Goal: Information Seeking & Learning: Learn about a topic

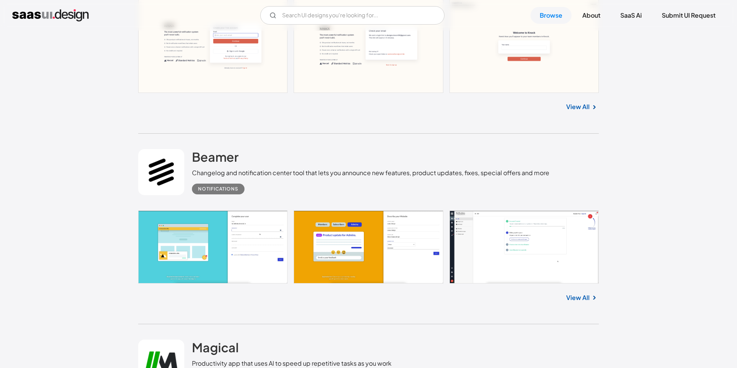
scroll to position [1040, 0]
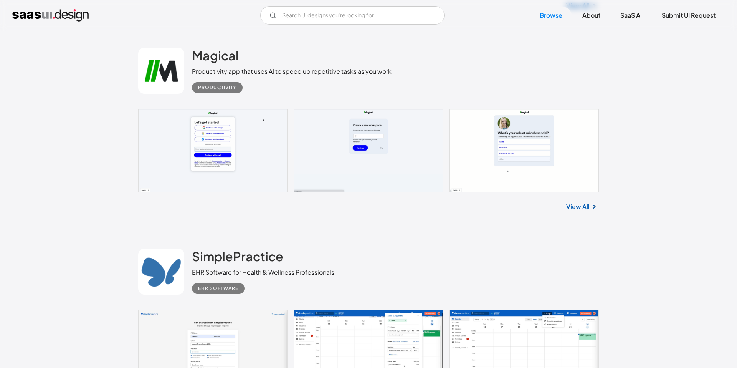
click at [354, 154] on link at bounding box center [368, 150] width 461 height 83
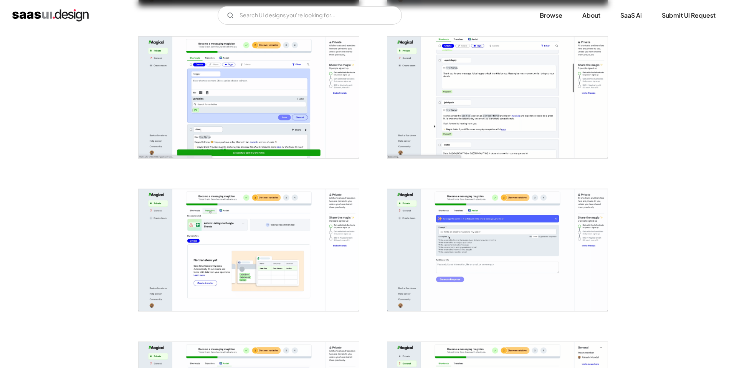
scroll to position [1232, 0]
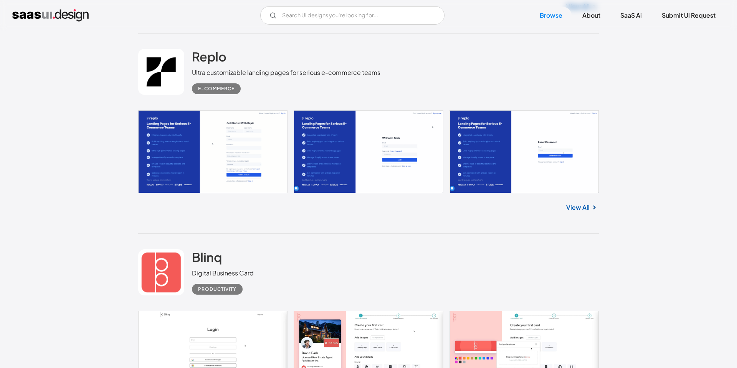
scroll to position [3034, 0]
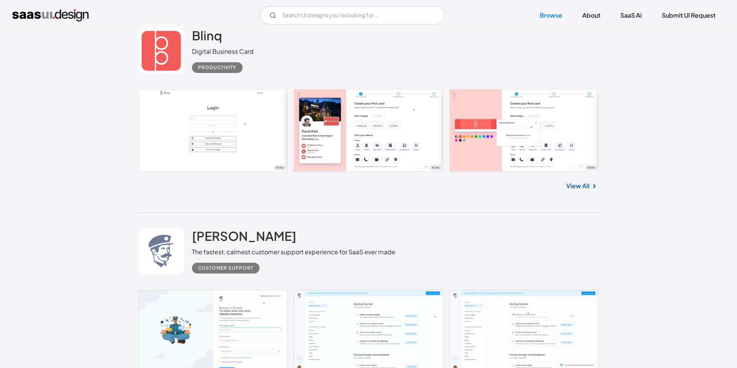
scroll to position [3234, 0]
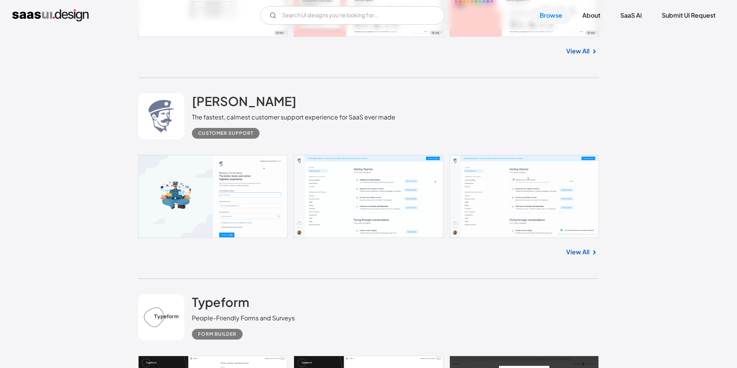
click at [397, 199] on link at bounding box center [368, 196] width 461 height 83
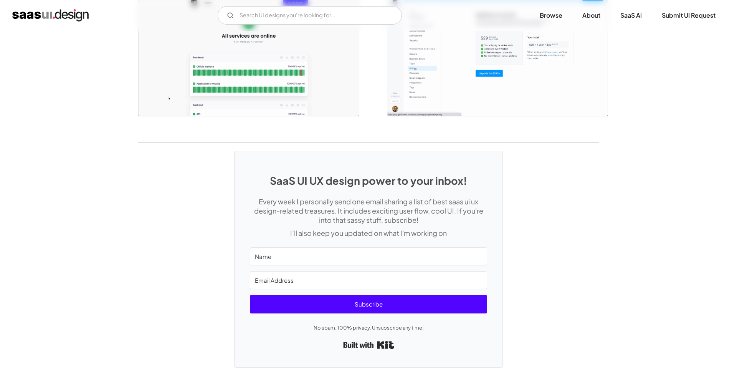
scroll to position [1585, 0]
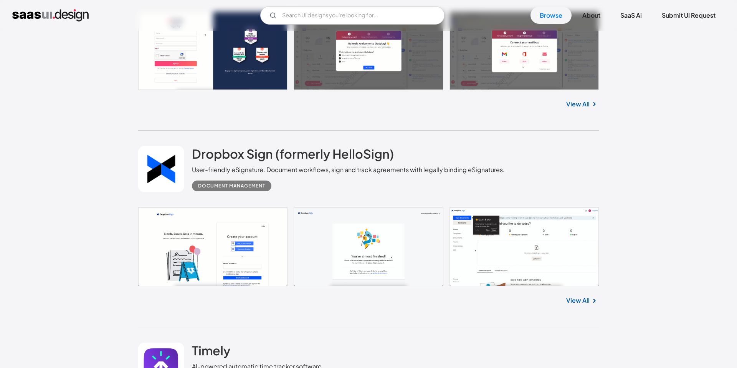
scroll to position [3674, 0]
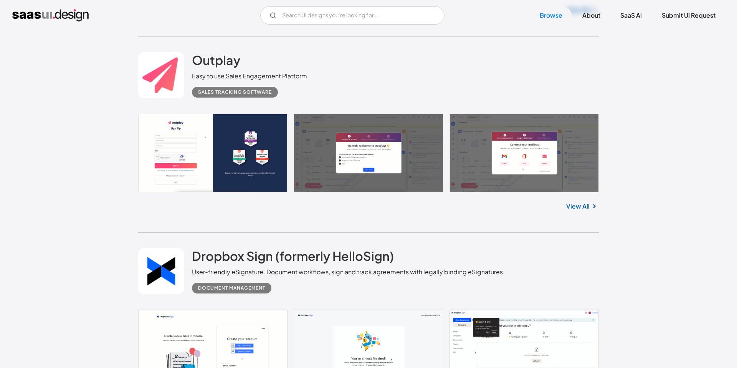
click at [380, 173] on link at bounding box center [368, 153] width 461 height 78
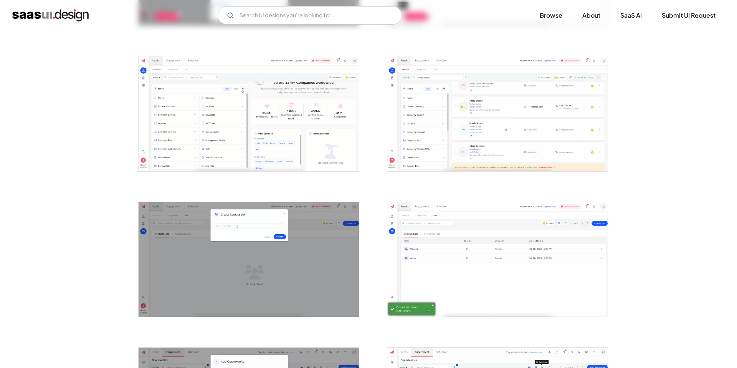
scroll to position [1086, 0]
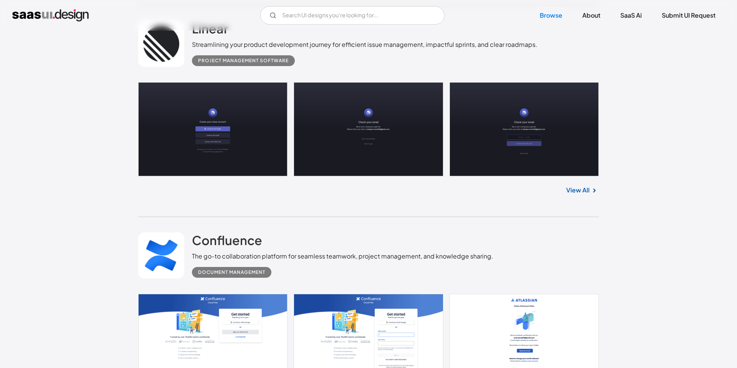
scroll to position [16942, 0]
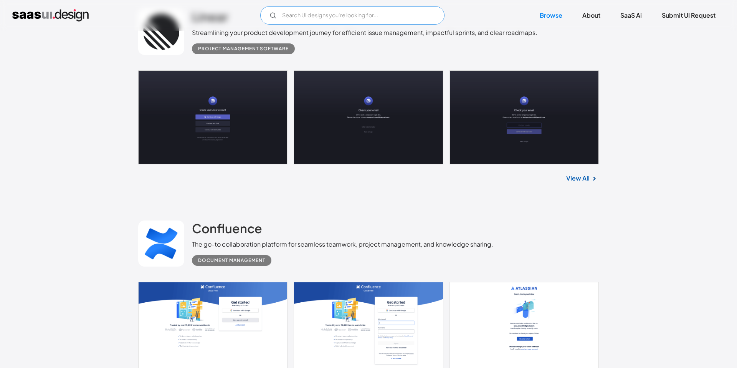
click at [330, 15] on input "Email Form" at bounding box center [352, 15] width 184 height 18
type input "insurance"
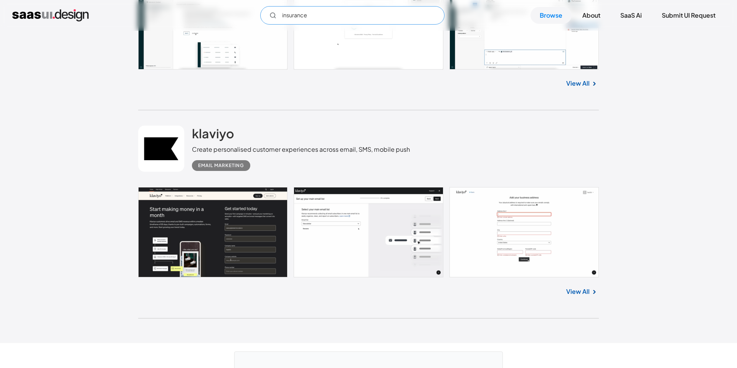
scroll to position [20530, 0]
